Goal: Transaction & Acquisition: Book appointment/travel/reservation

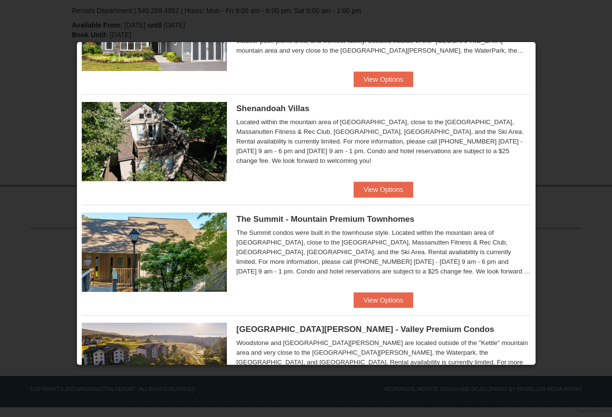
scroll to position [242, 0]
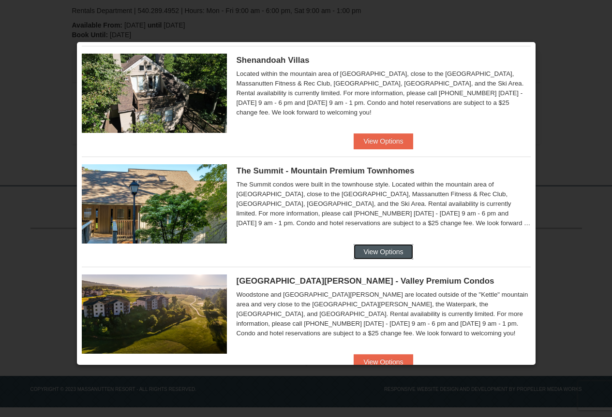
click at [375, 247] on button "View Options" at bounding box center [382, 251] width 59 height 15
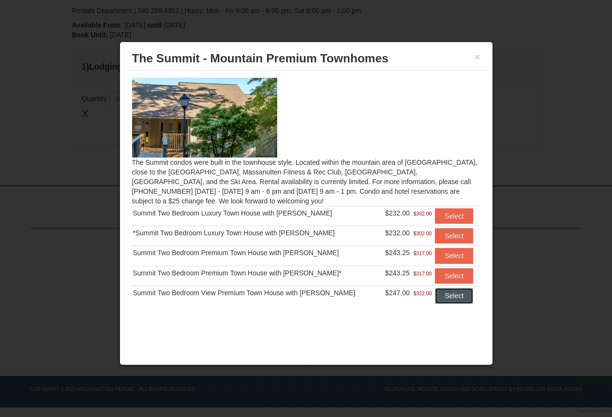
click at [435, 299] on button "Select" at bounding box center [454, 295] width 38 height 15
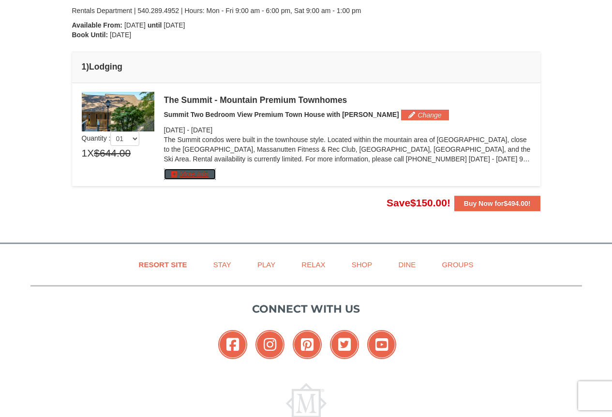
click at [197, 177] on button "More Info" at bounding box center [190, 174] width 52 height 11
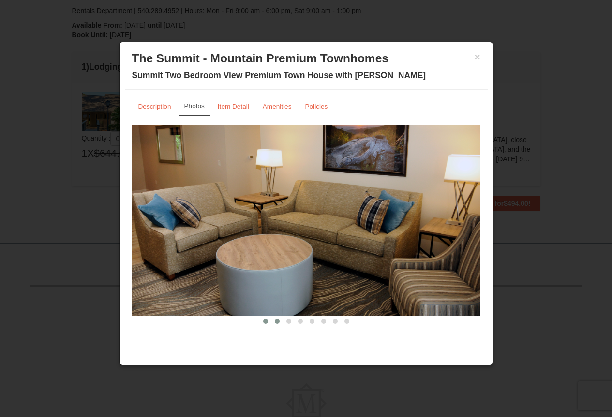
click at [277, 320] on span at bounding box center [277, 321] width 5 height 5
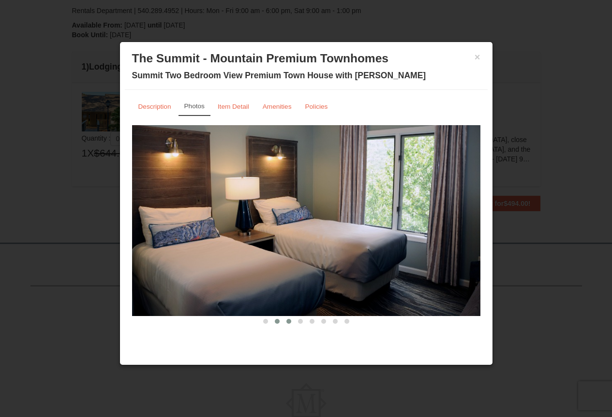
click at [289, 323] on span at bounding box center [288, 321] width 5 height 5
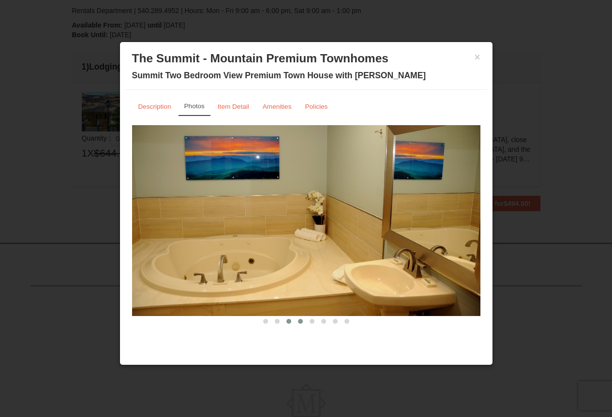
click at [302, 322] on span at bounding box center [300, 321] width 5 height 5
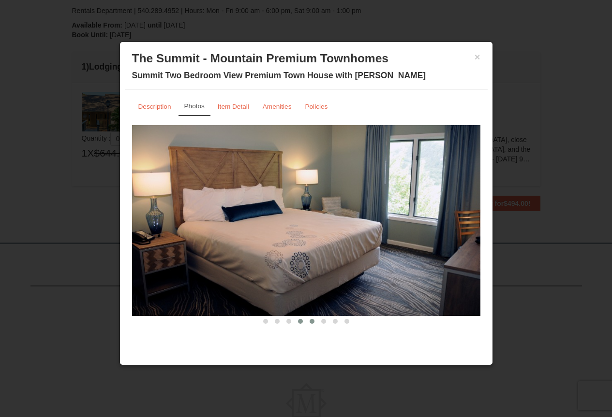
click at [310, 319] on span at bounding box center [311, 321] width 5 height 5
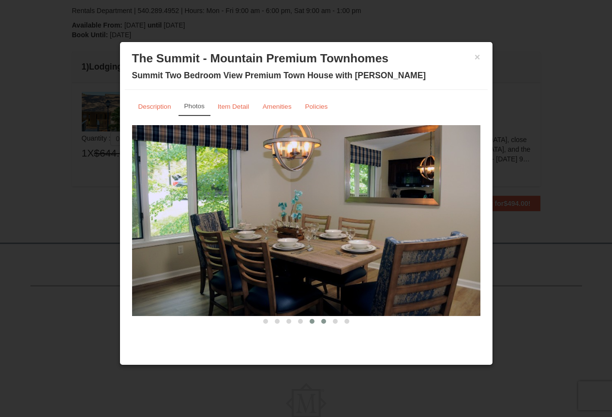
click at [321, 322] on button at bounding box center [324, 322] width 12 height 10
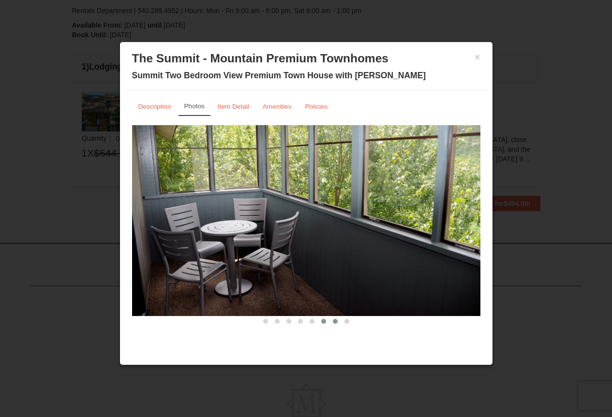
click at [332, 322] on button at bounding box center [335, 322] width 12 height 10
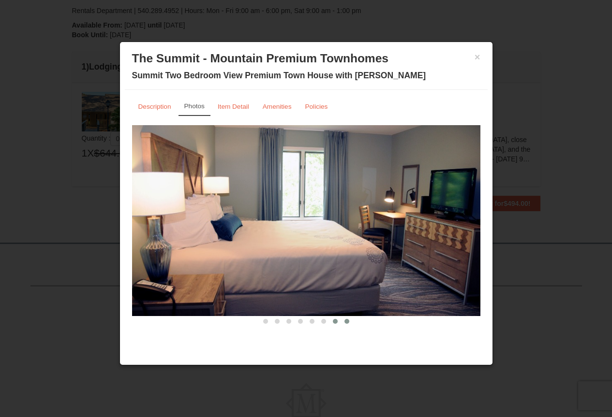
click at [346, 321] on span at bounding box center [346, 321] width 5 height 5
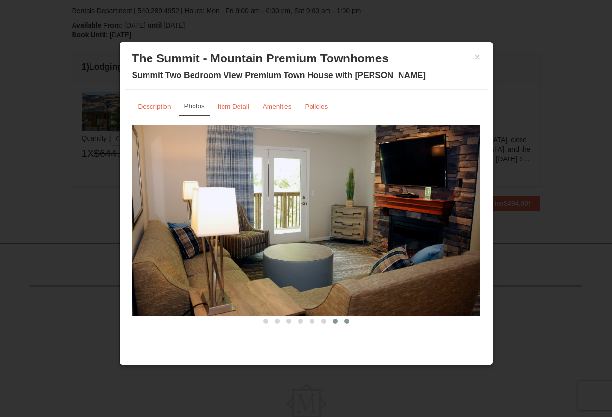
click at [336, 322] on span at bounding box center [335, 321] width 5 height 5
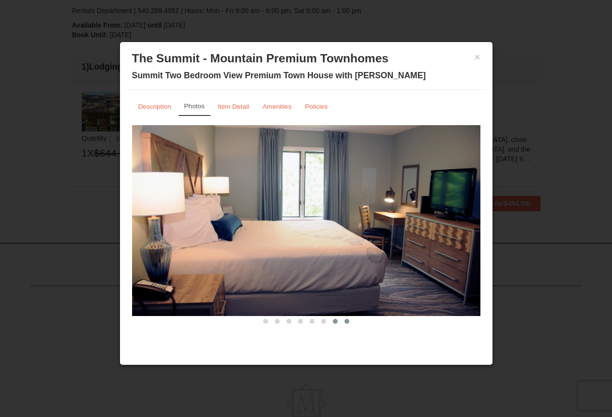
click at [345, 322] on span at bounding box center [346, 321] width 5 height 5
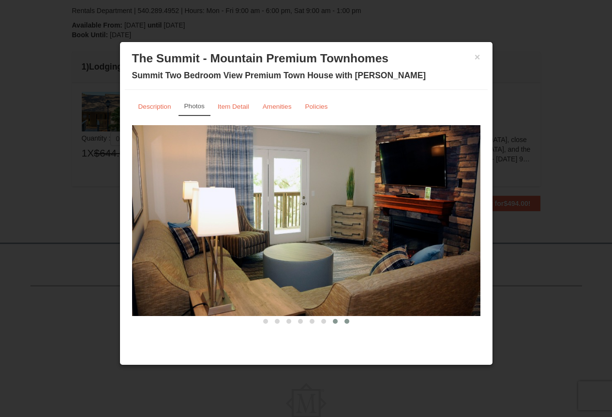
click at [335, 322] on span at bounding box center [335, 321] width 5 height 5
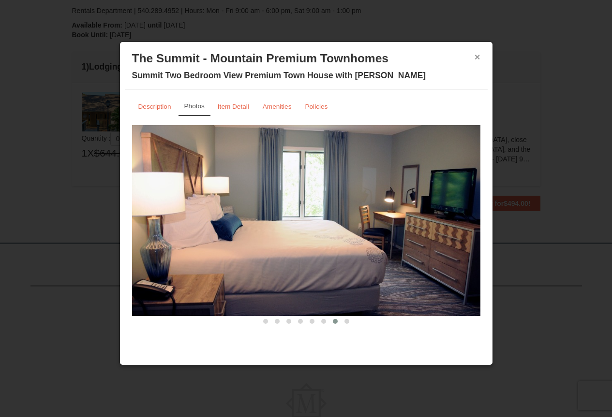
click at [479, 57] on button "×" at bounding box center [477, 57] width 6 height 10
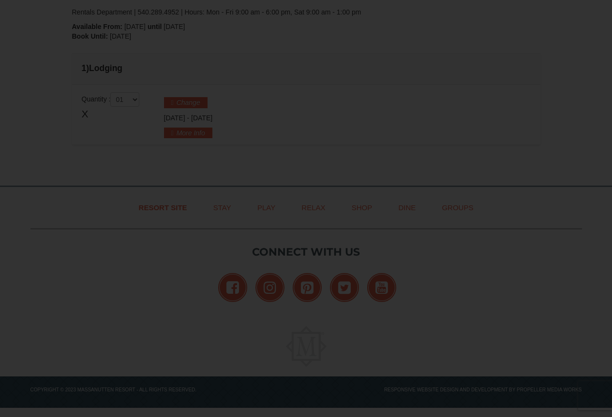
scroll to position [216, 0]
